Goal: Task Accomplishment & Management: Manage account settings

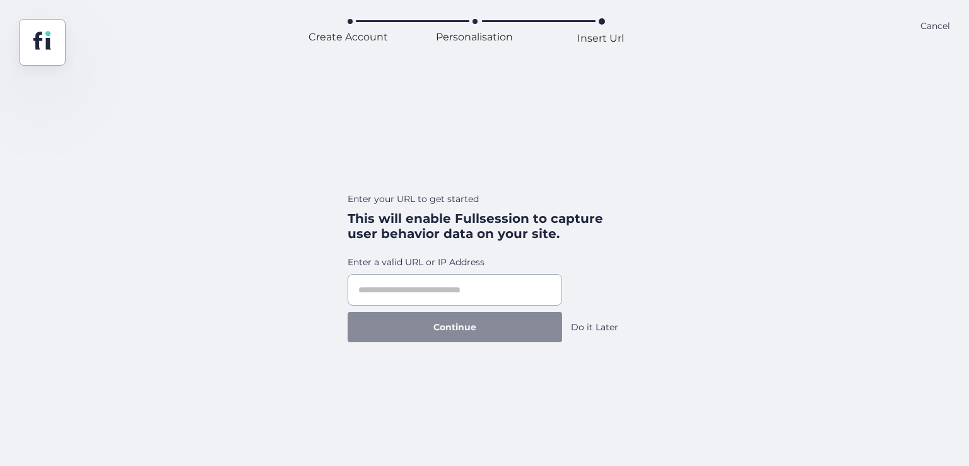
click at [601, 327] on div "Do it Later" at bounding box center [594, 327] width 47 height 14
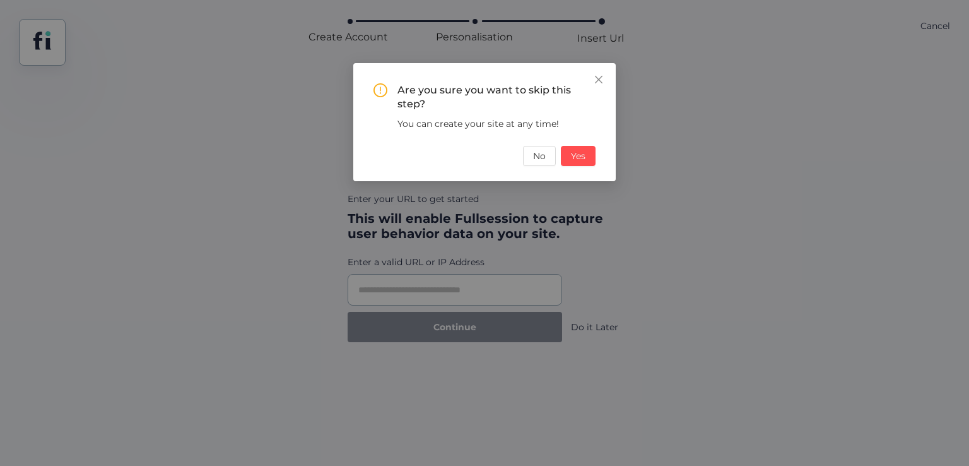
click at [560, 144] on div "Are you sure you want to skip this step? You can create your site at any time! …" at bounding box center [485, 124] width 222 height 83
click at [579, 155] on span "Yes" at bounding box center [578, 156] width 15 height 14
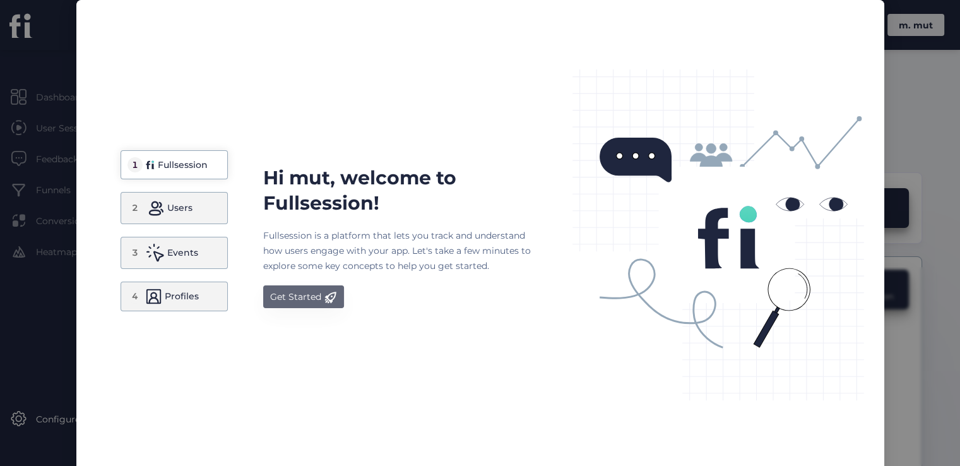
click at [281, 291] on div "Get Started" at bounding box center [295, 296] width 51 height 15
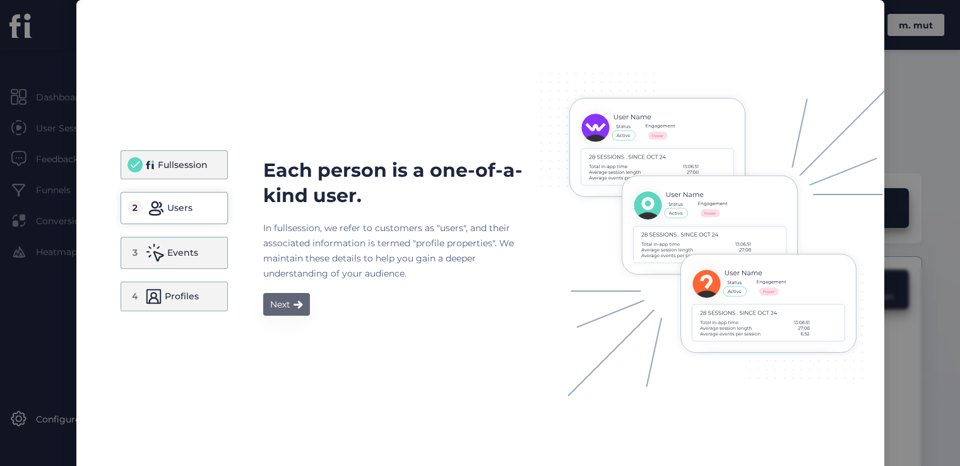
click at [293, 306] on span at bounding box center [297, 304] width 9 height 9
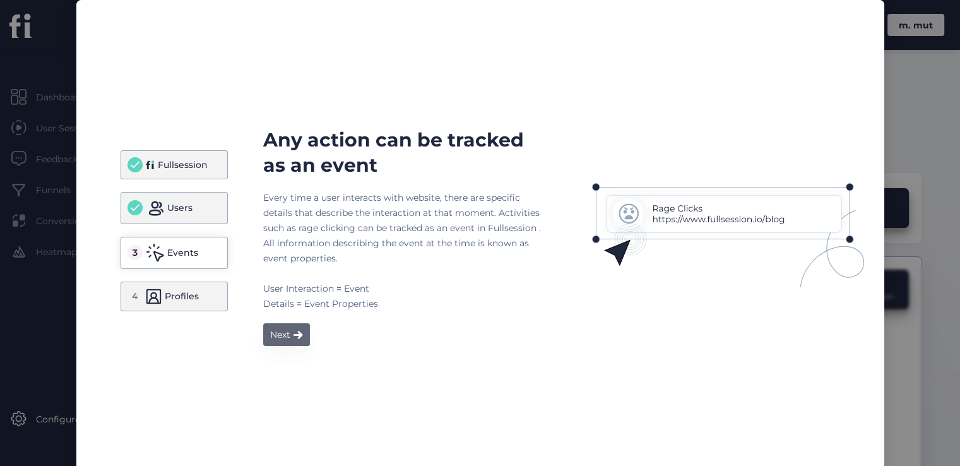
click at [280, 331] on div "Next" at bounding box center [280, 334] width 20 height 15
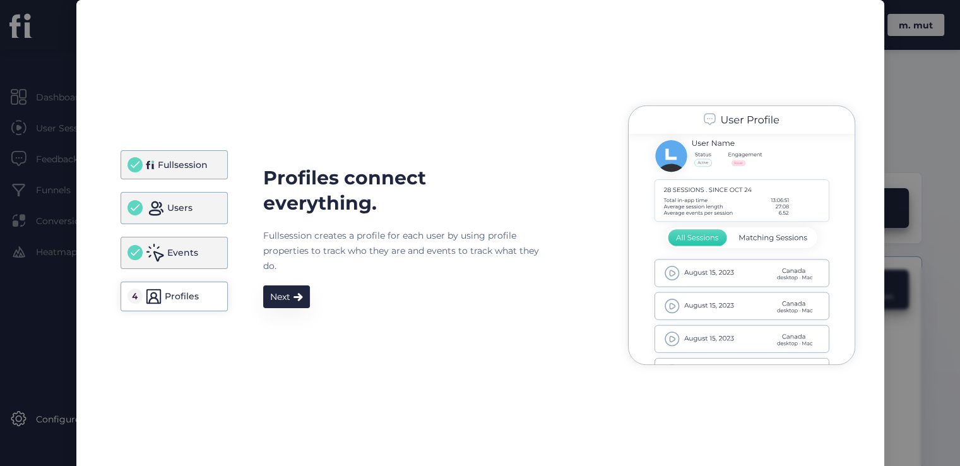
click at [282, 308] on div "Profiles connect everything. Fullsession creates a profile for each user by usi…" at bounding box center [573, 237] width 620 height 281
click at [282, 303] on div "Next" at bounding box center [280, 296] width 20 height 15
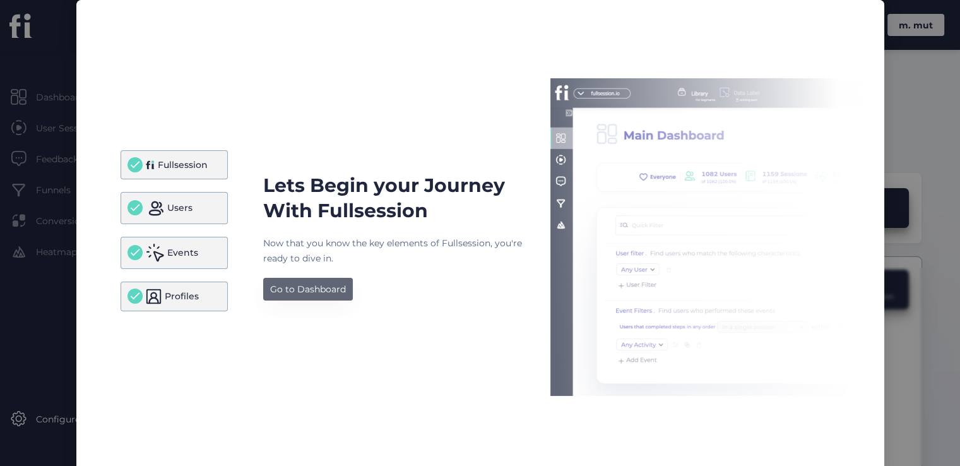
click at [291, 293] on div "Go to Dashboard" at bounding box center [308, 288] width 76 height 15
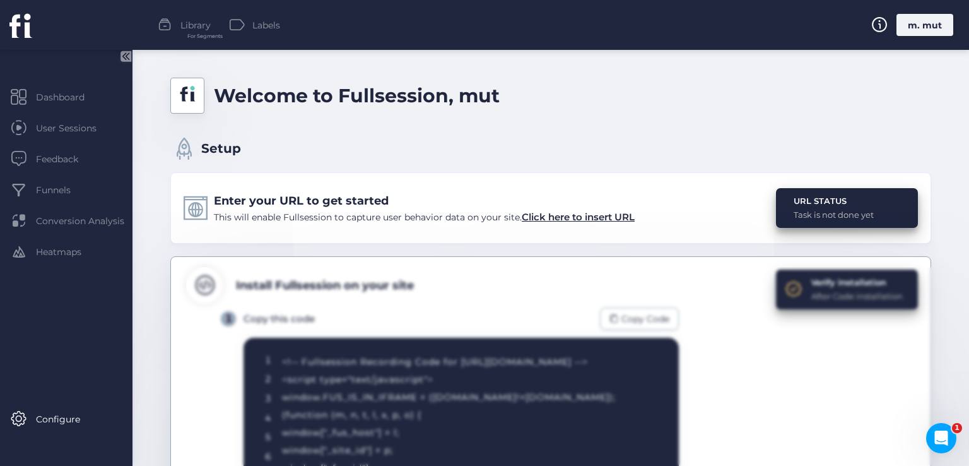
click at [917, 21] on div "m. mut" at bounding box center [925, 25] width 57 height 22
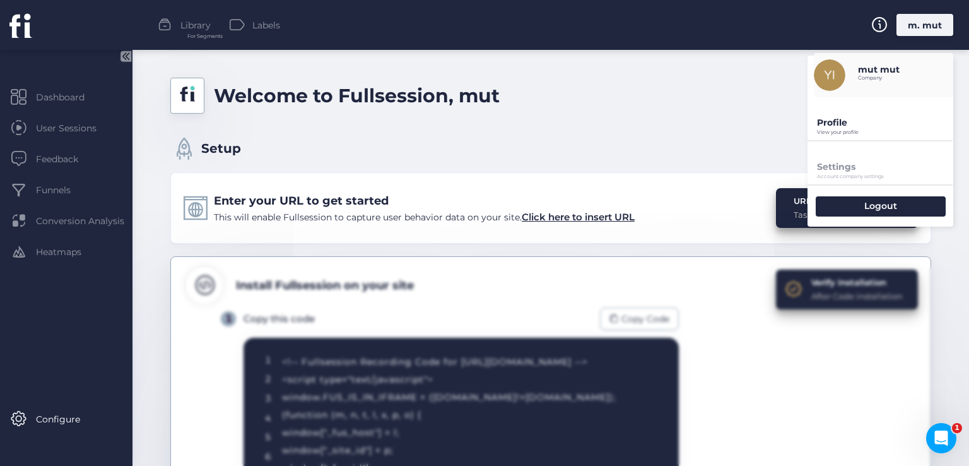
click at [840, 129] on p "View your profile" at bounding box center [885, 132] width 136 height 6
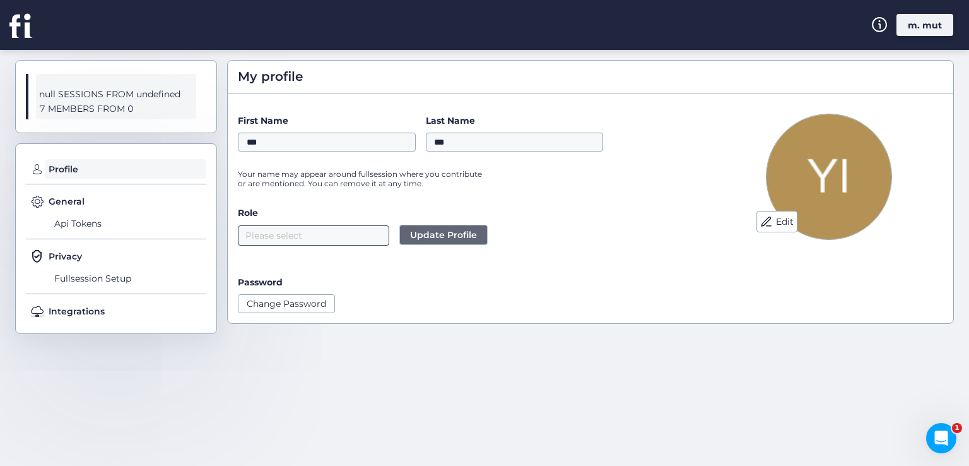
drag, startPoint x: 293, startPoint y: 242, endPoint x: 251, endPoint y: 238, distance: 41.9
click at [251, 238] on form "First Name *** Last Name *** Your name may appear around fullsession where you …" at bounding box center [466, 213] width 457 height 199
click at [914, 26] on div "m. mut" at bounding box center [925, 25] width 57 height 22
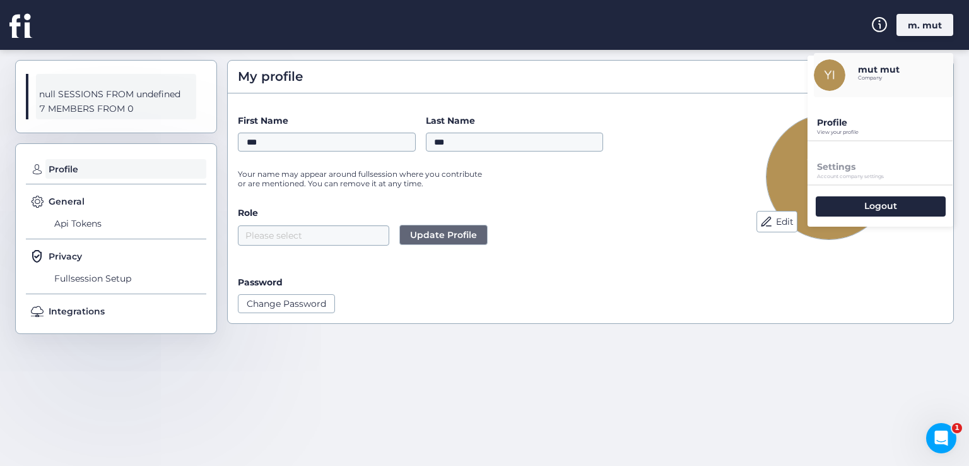
click at [614, 235] on div "Please select Update Profile" at bounding box center [466, 235] width 457 height 20
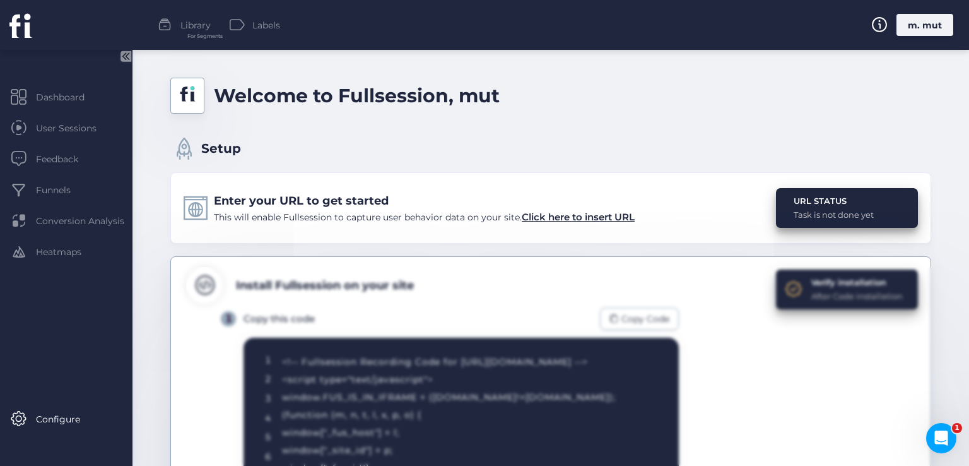
click at [804, 208] on div "Task is not done yet" at bounding box center [834, 214] width 80 height 13
click at [613, 211] on span "Click here to insert URL" at bounding box center [578, 217] width 113 height 12
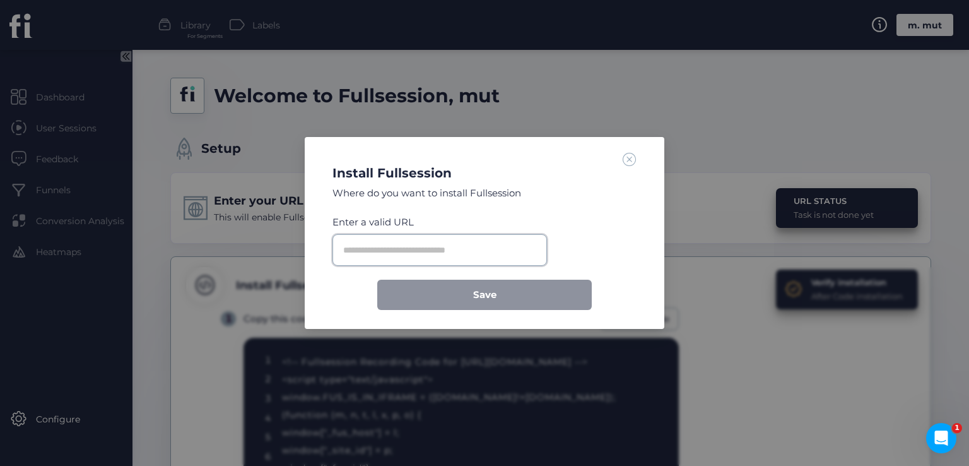
click at [404, 247] on input "text" at bounding box center [440, 250] width 215 height 32
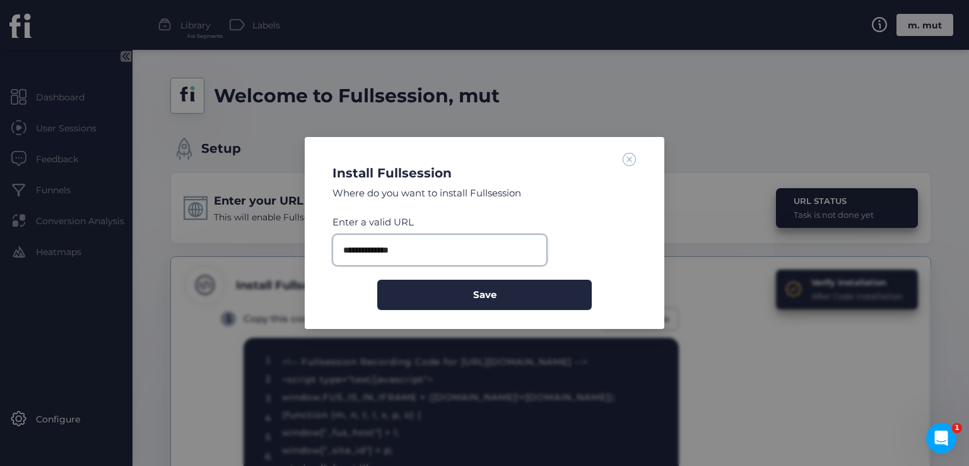
type input "**********"
click at [377, 280] on button "Save" at bounding box center [484, 295] width 215 height 30
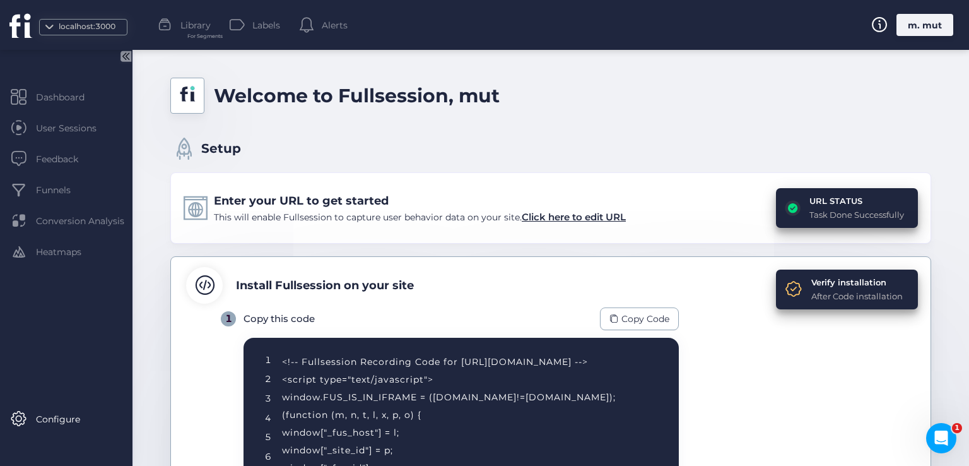
click at [950, 24] on div "m. mut" at bounding box center [925, 25] width 57 height 22
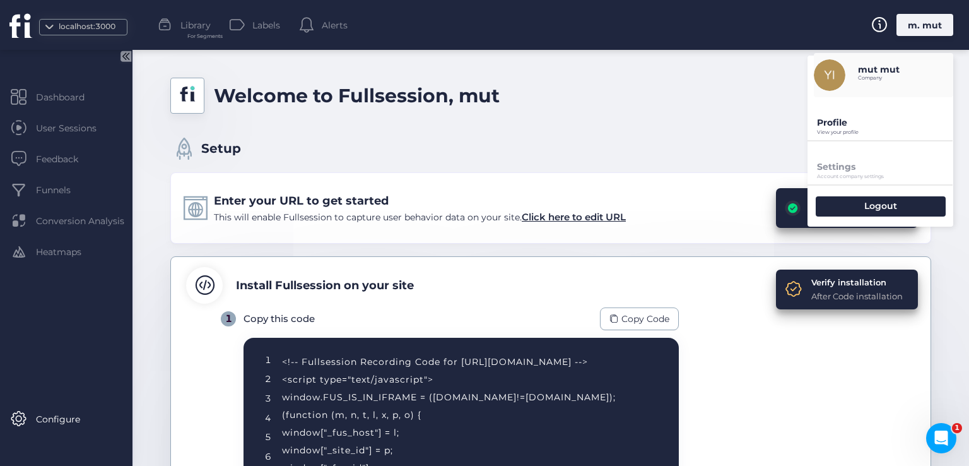
click at [842, 119] on p "Profile" at bounding box center [885, 122] width 136 height 11
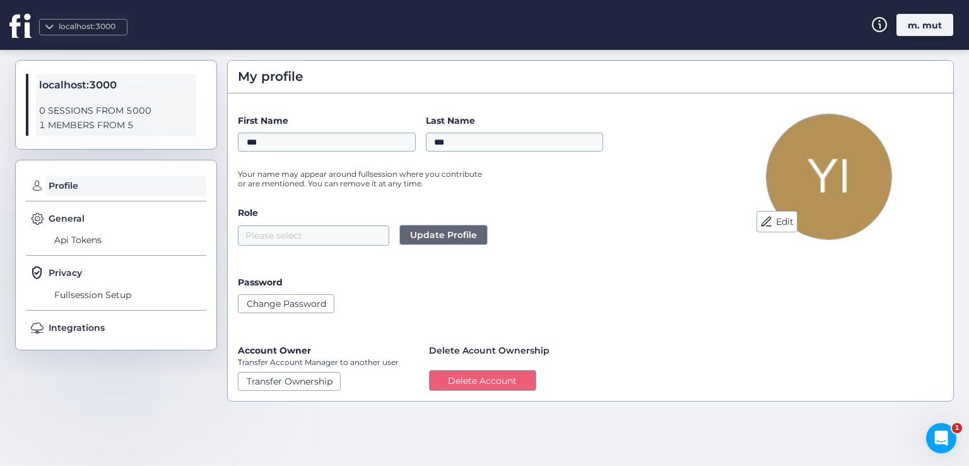
click at [493, 394] on div "Edit First Name *** Last Name *** Your name may appear around fullsession where…" at bounding box center [591, 251] width 726 height 297
click at [487, 378] on button "Delete Account" at bounding box center [482, 380] width 107 height 21
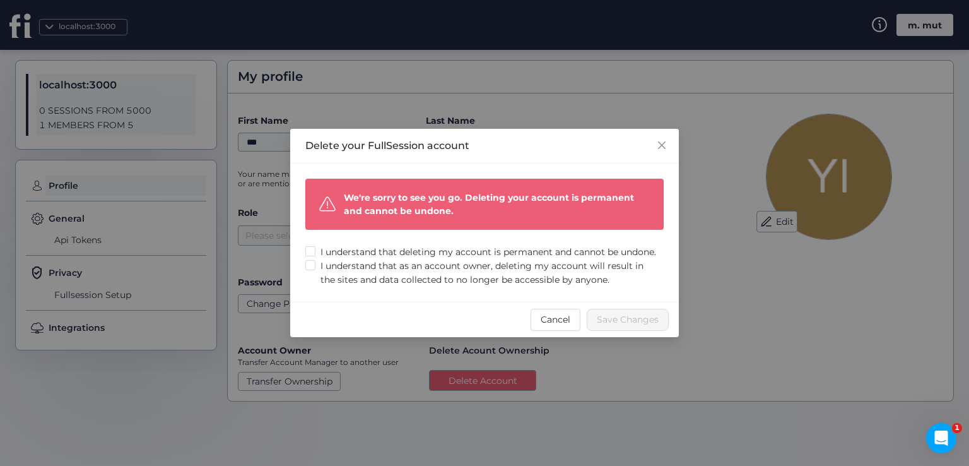
click at [341, 233] on div "We're sorry to see you go. Deleting your account is permanent and cannot be und…" at bounding box center [484, 232] width 358 height 107
click at [335, 250] on span "I understand that deleting my account is permanent and cannot be undone." at bounding box center [488, 252] width 346 height 14
click at [321, 270] on span "I understand that as an account owner, deleting my account will result in the s…" at bounding box center [489, 273] width 348 height 28
click at [603, 326] on span "Save Changes" at bounding box center [628, 319] width 62 height 14
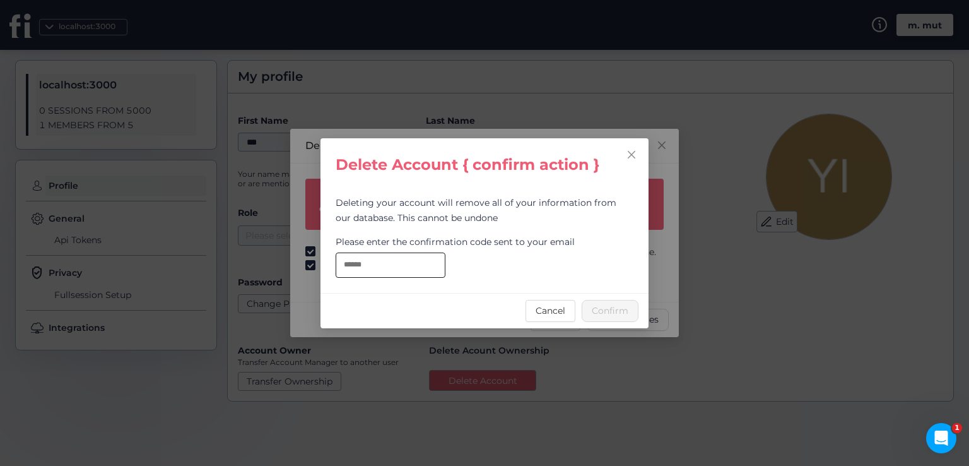
click at [409, 271] on input "text" at bounding box center [391, 264] width 110 height 25
paste input "**********"
type input "**********"
click at [615, 310] on span "Confirm" at bounding box center [610, 310] width 37 height 14
